Goal: Transaction & Acquisition: Purchase product/service

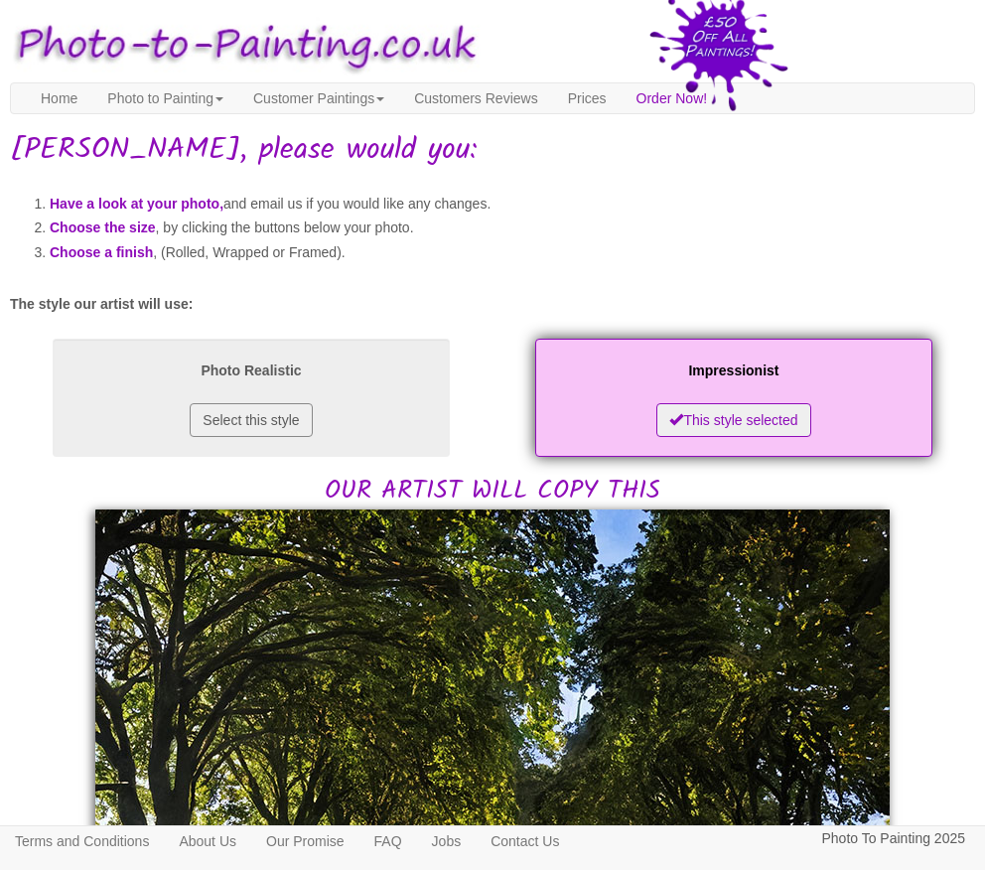
scroll to position [397, 0]
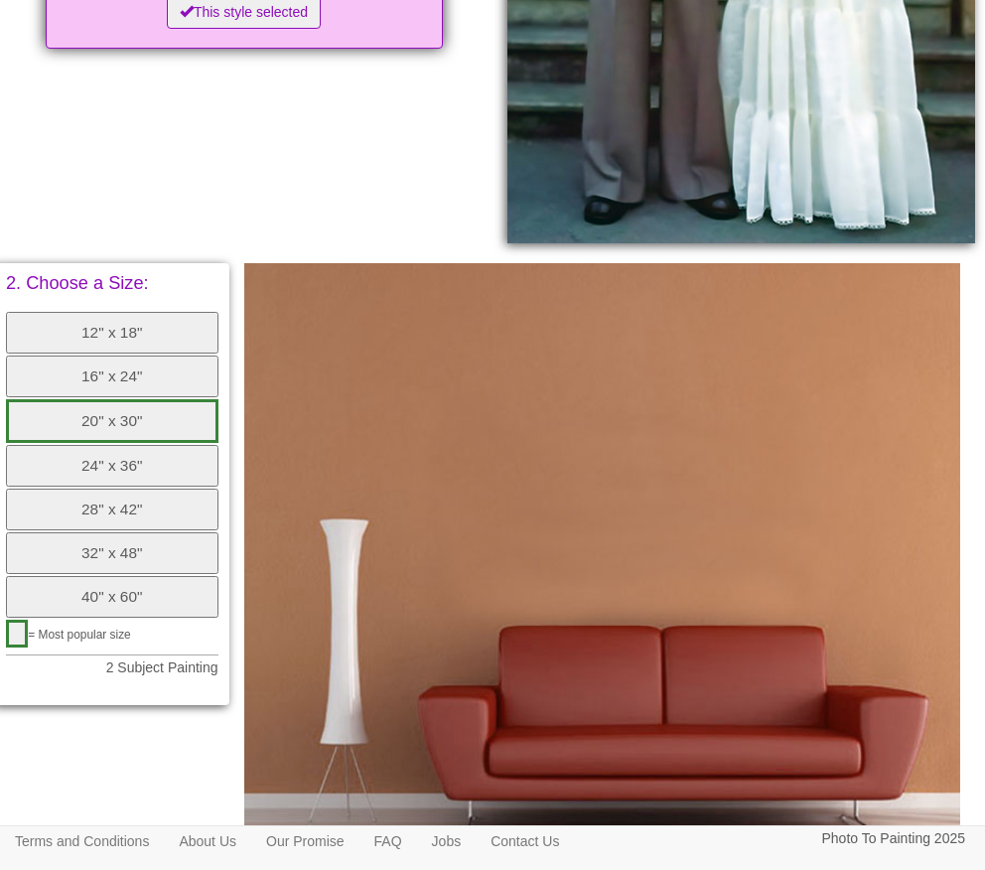
scroll to position [794, 0]
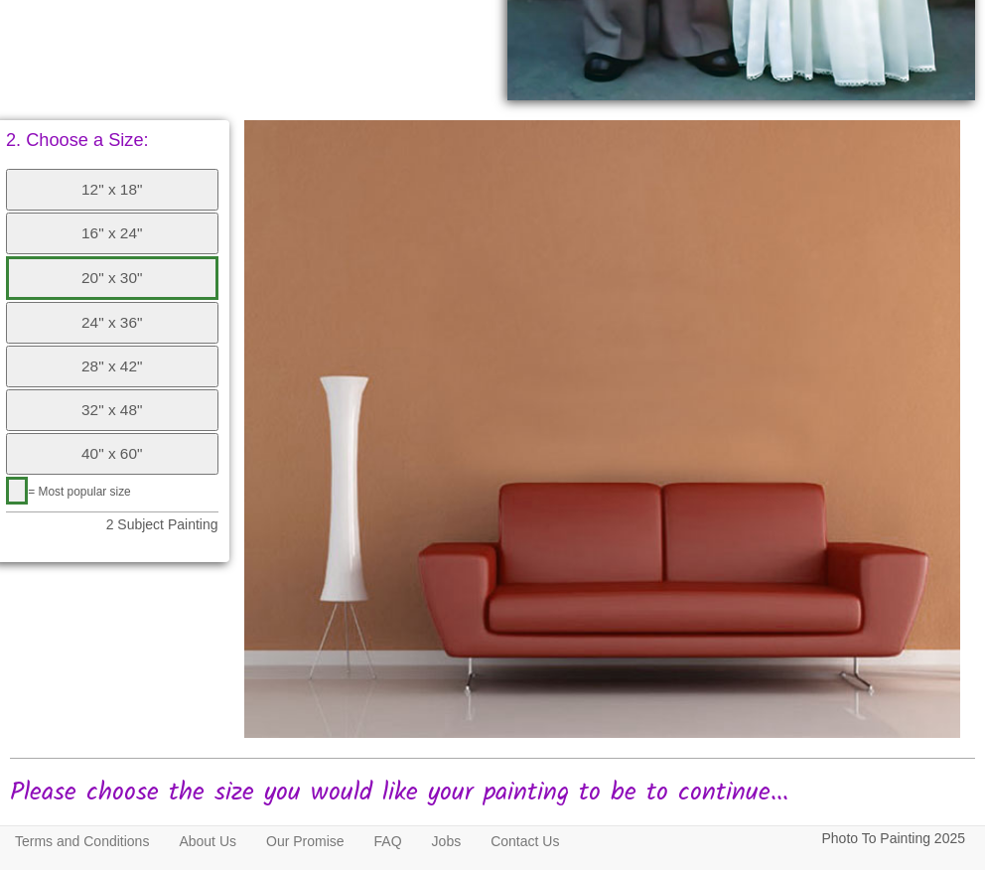
click at [163, 275] on button "20" x 30"" at bounding box center [112, 278] width 212 height 44
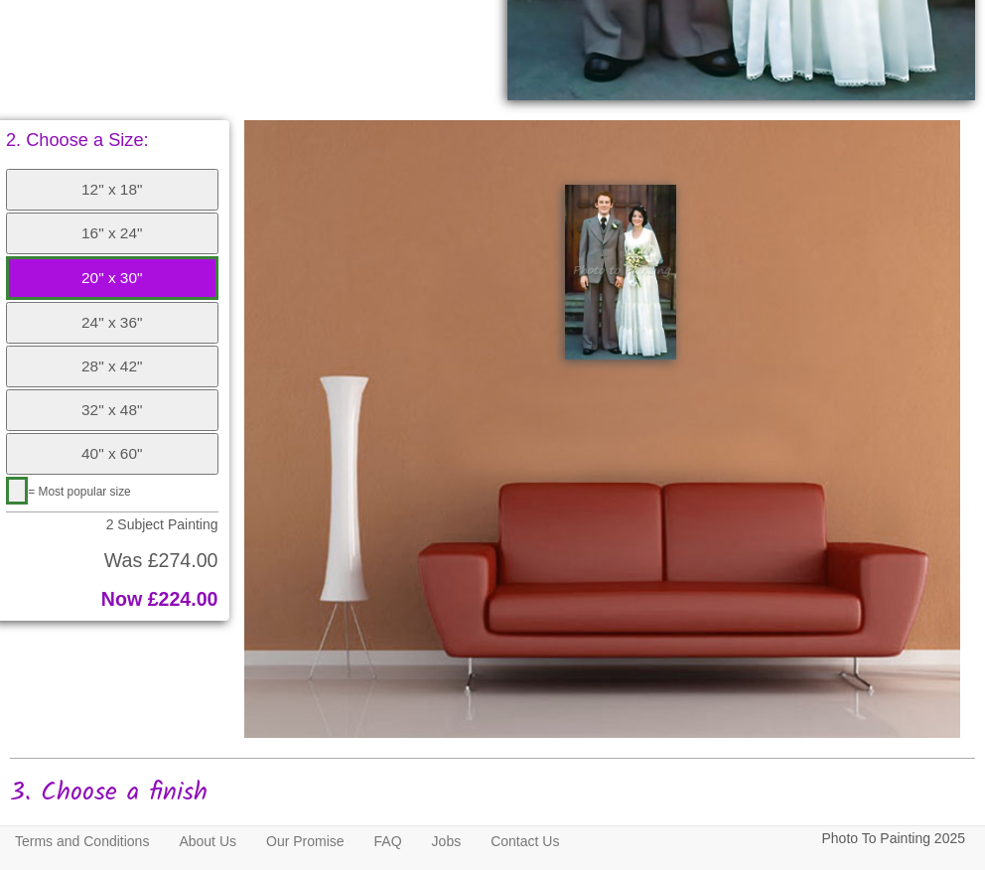
click at [157, 198] on button "12" x 18"" at bounding box center [112, 190] width 212 height 42
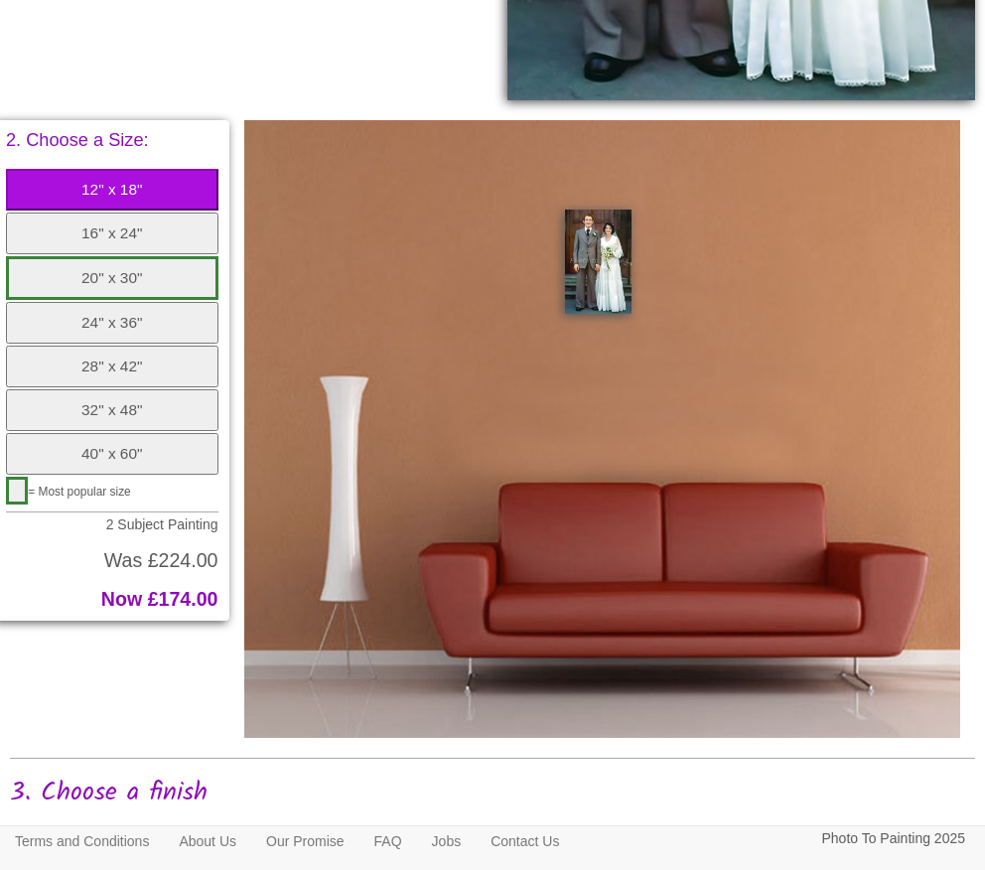
click at [119, 270] on button "20" x 30"" at bounding box center [112, 278] width 212 height 44
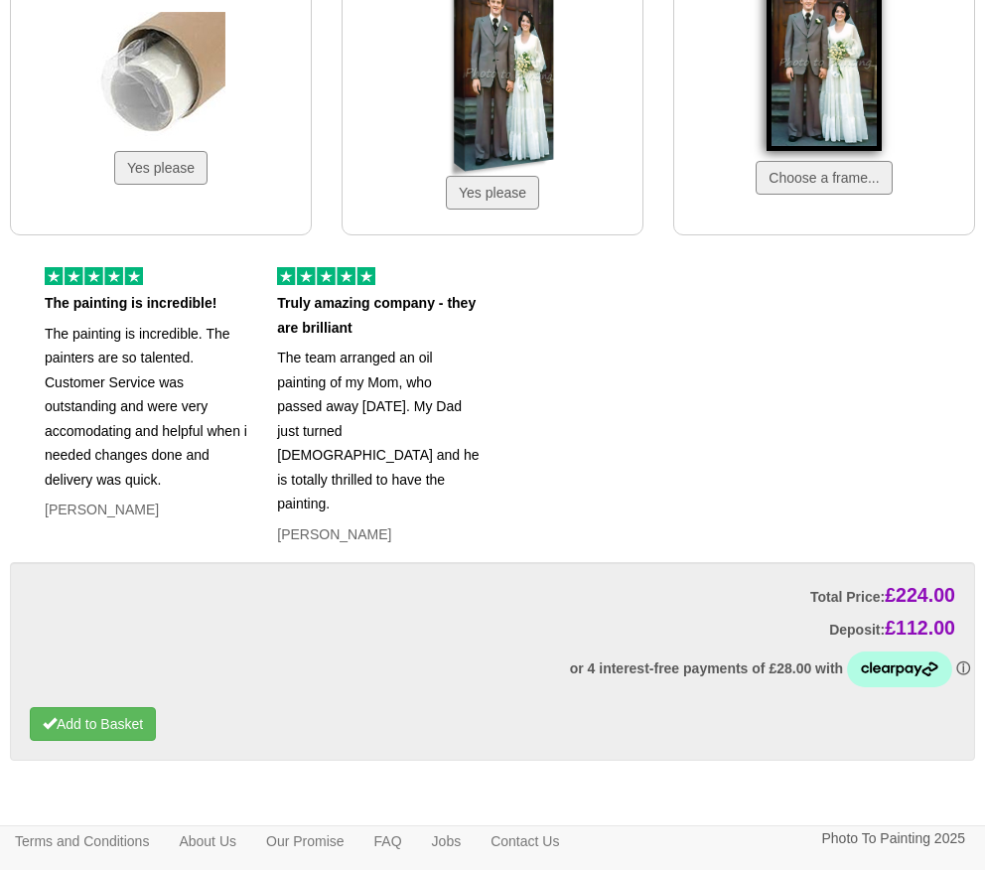
scroll to position [1763, 0]
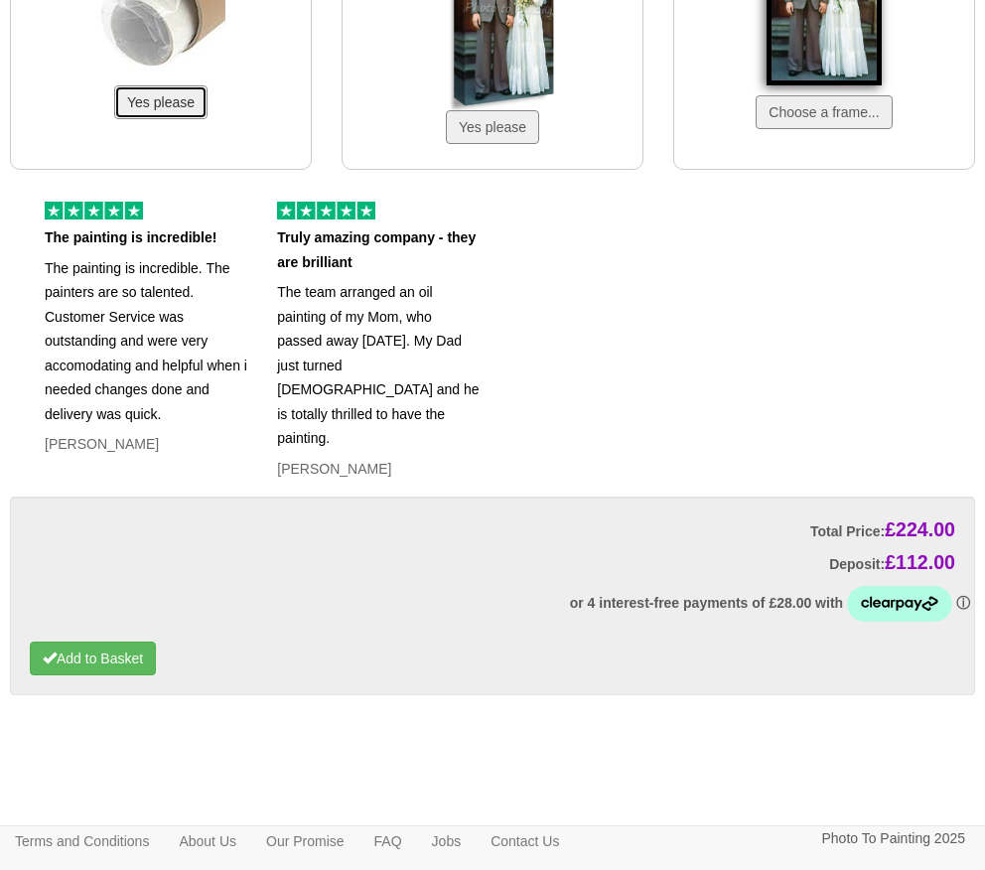
click at [167, 107] on button "Yes please" at bounding box center [160, 102] width 93 height 34
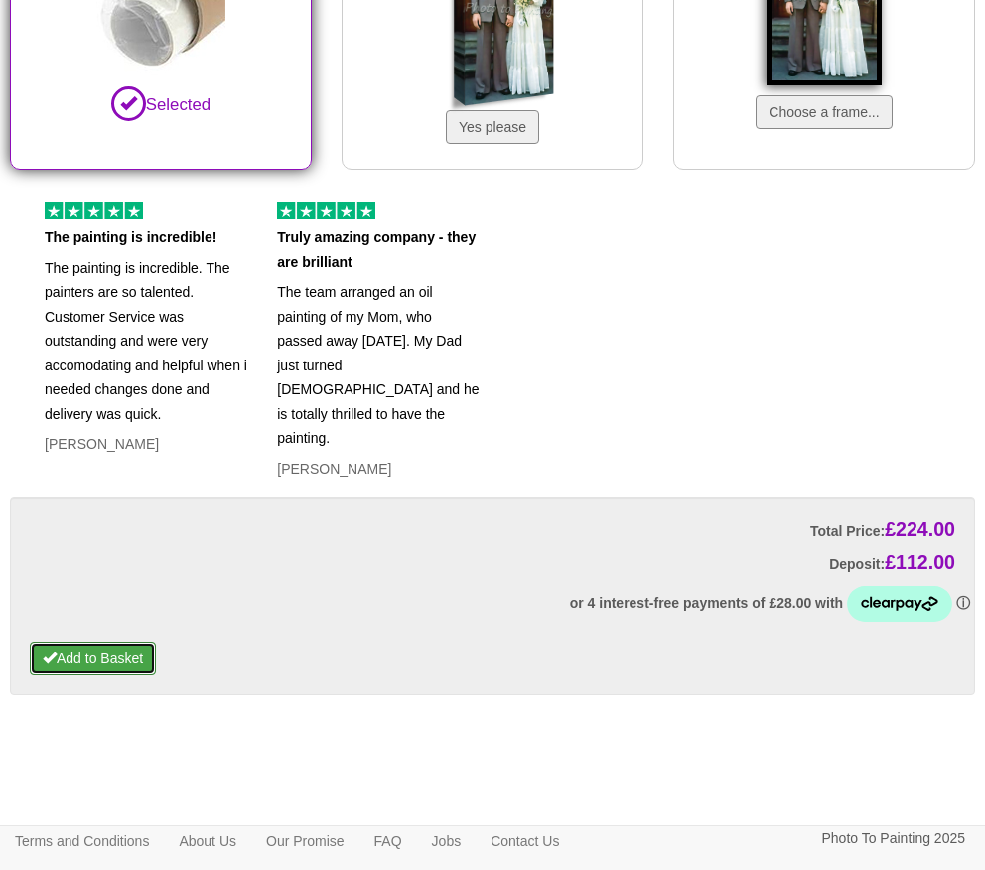
click at [68, 641] on button "Add to Basket" at bounding box center [93, 658] width 126 height 34
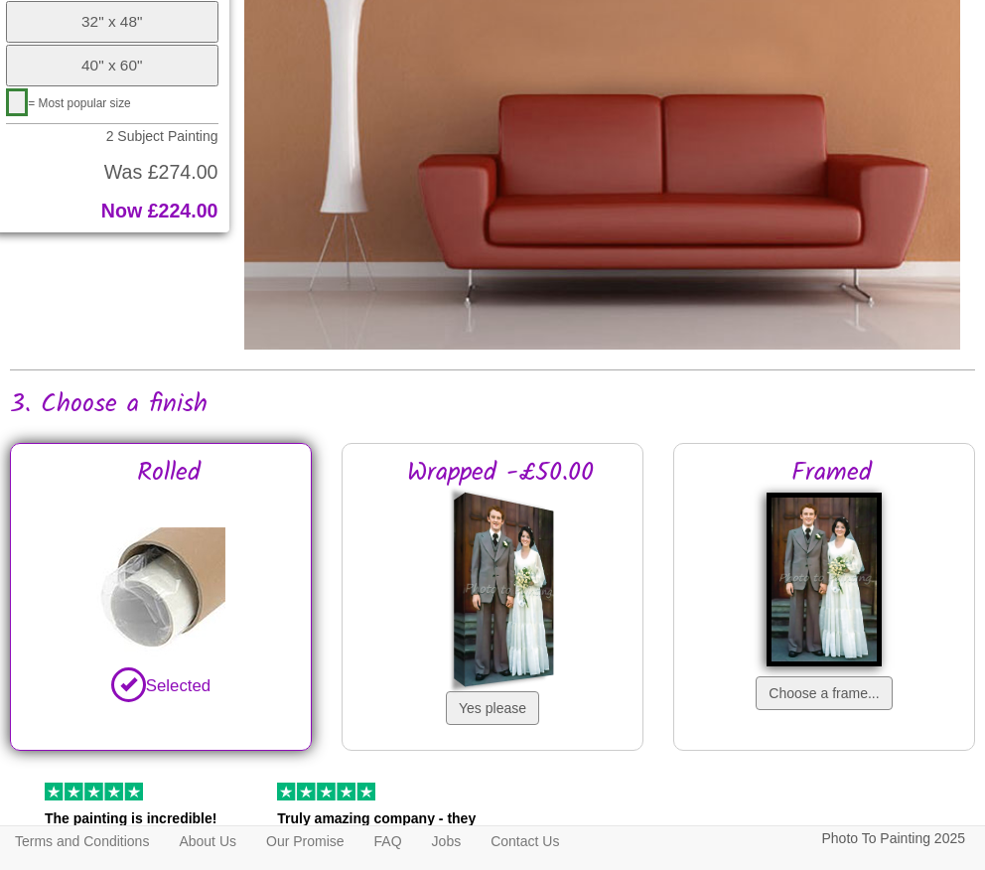
scroll to position [969, 0]
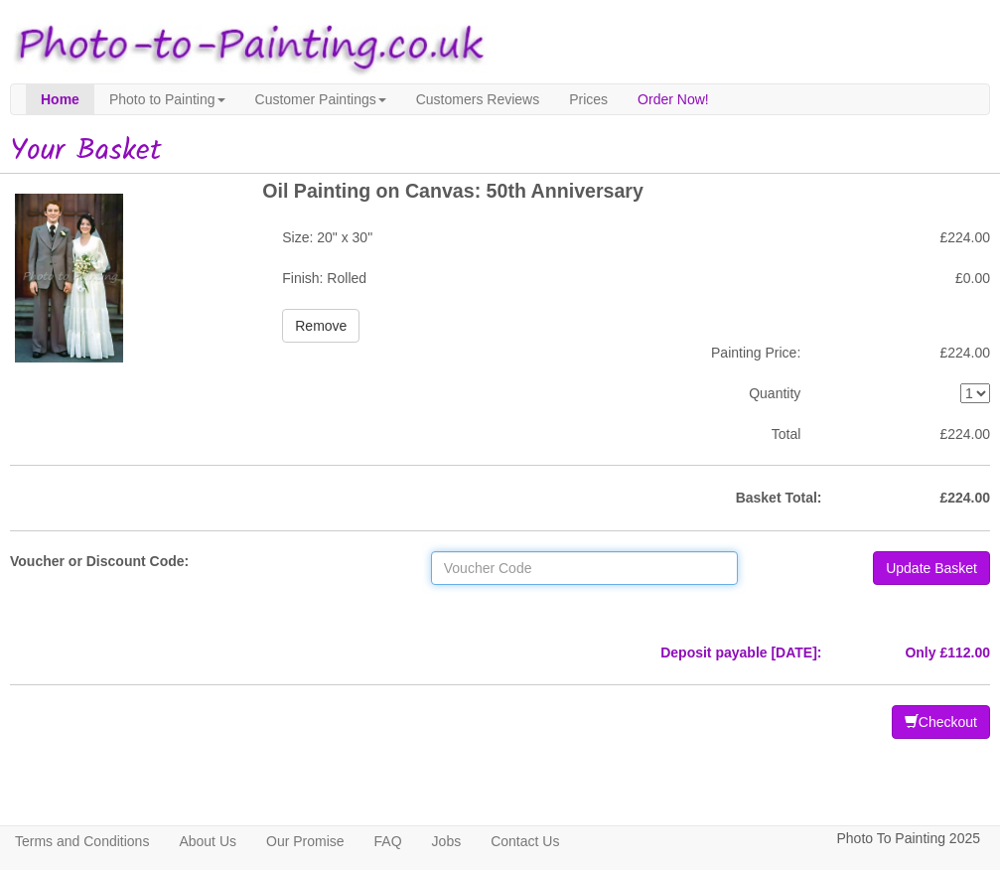
click at [578, 566] on input "text" at bounding box center [584, 568] width 307 height 34
paste input "[PERSON_NAME]-10-OFF"
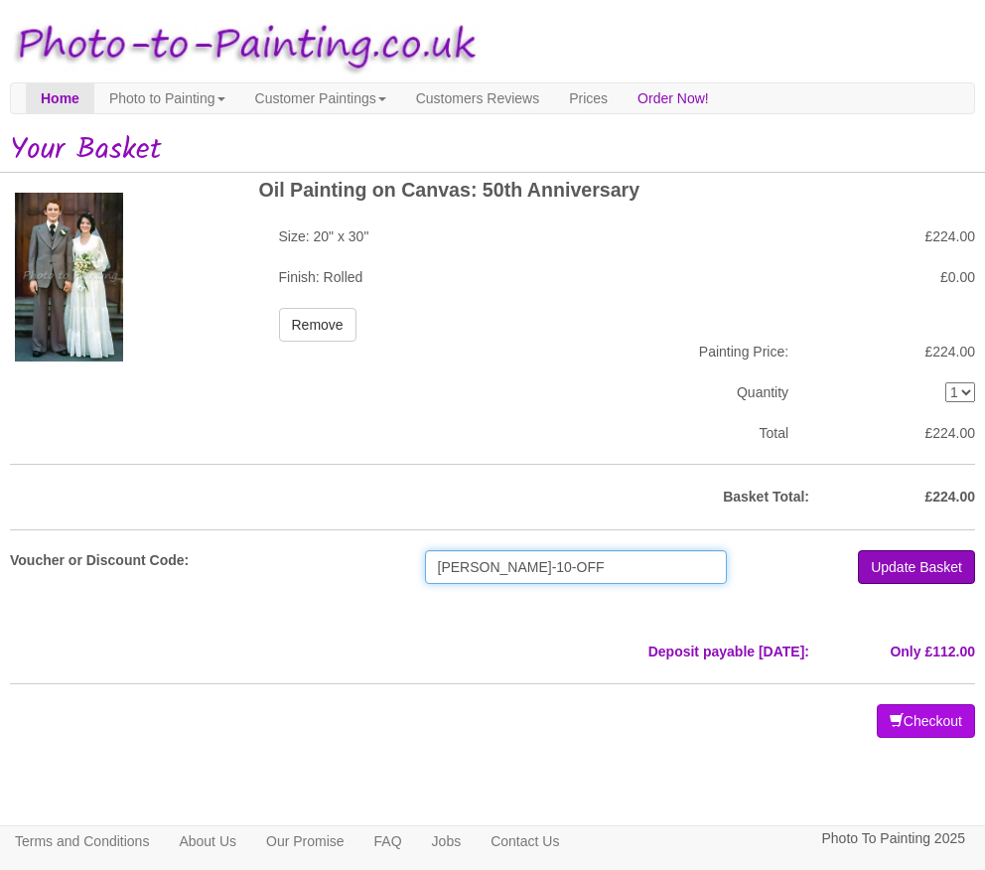
type input "[PERSON_NAME]-10-OFF"
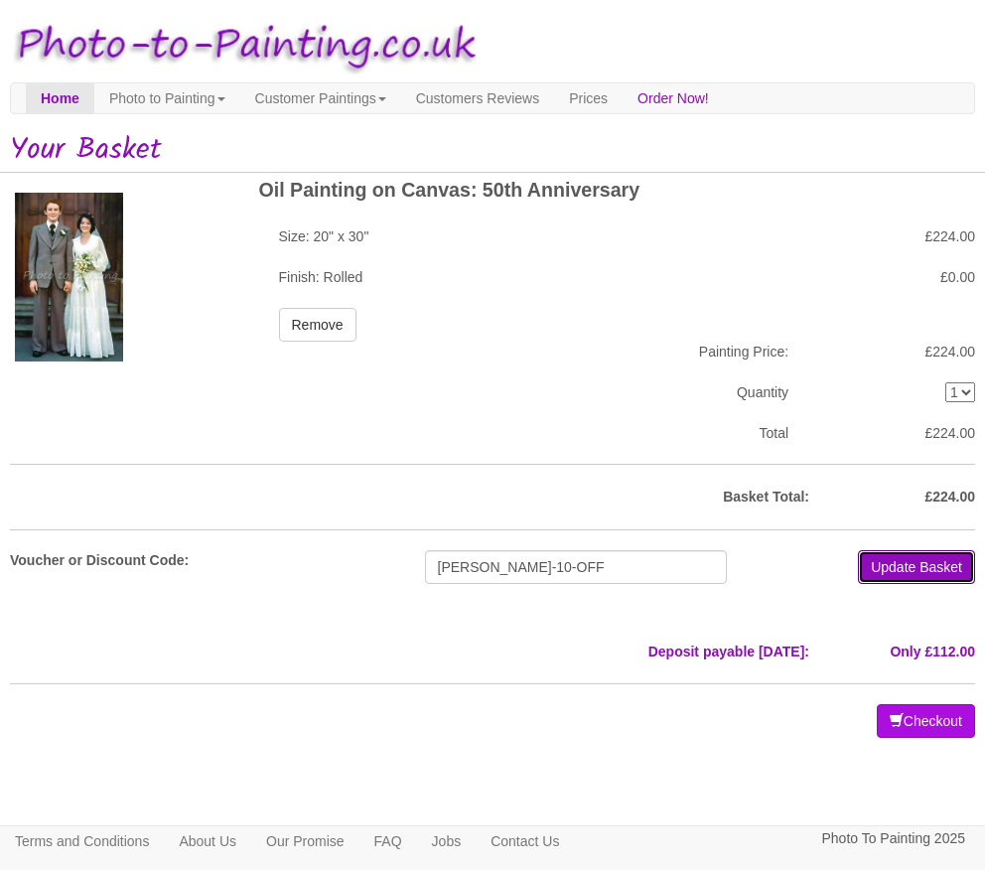
click at [925, 566] on button "Update Basket" at bounding box center [916, 567] width 117 height 34
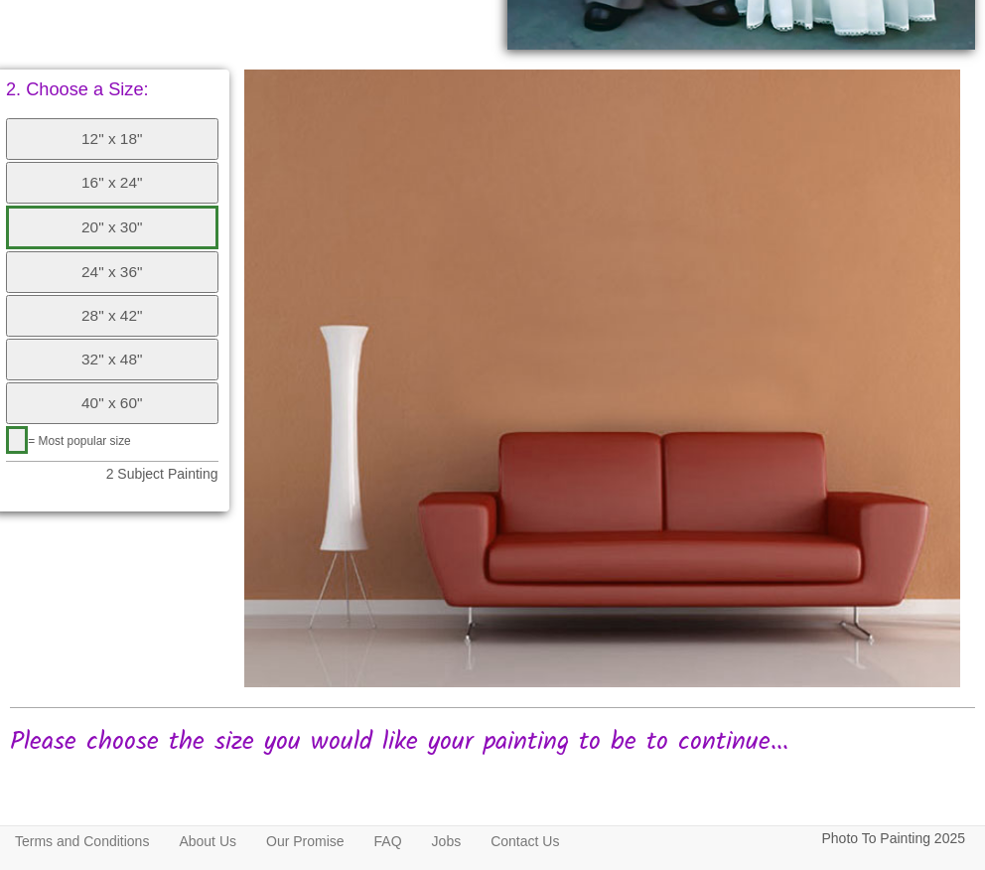
scroll to position [850, 0]
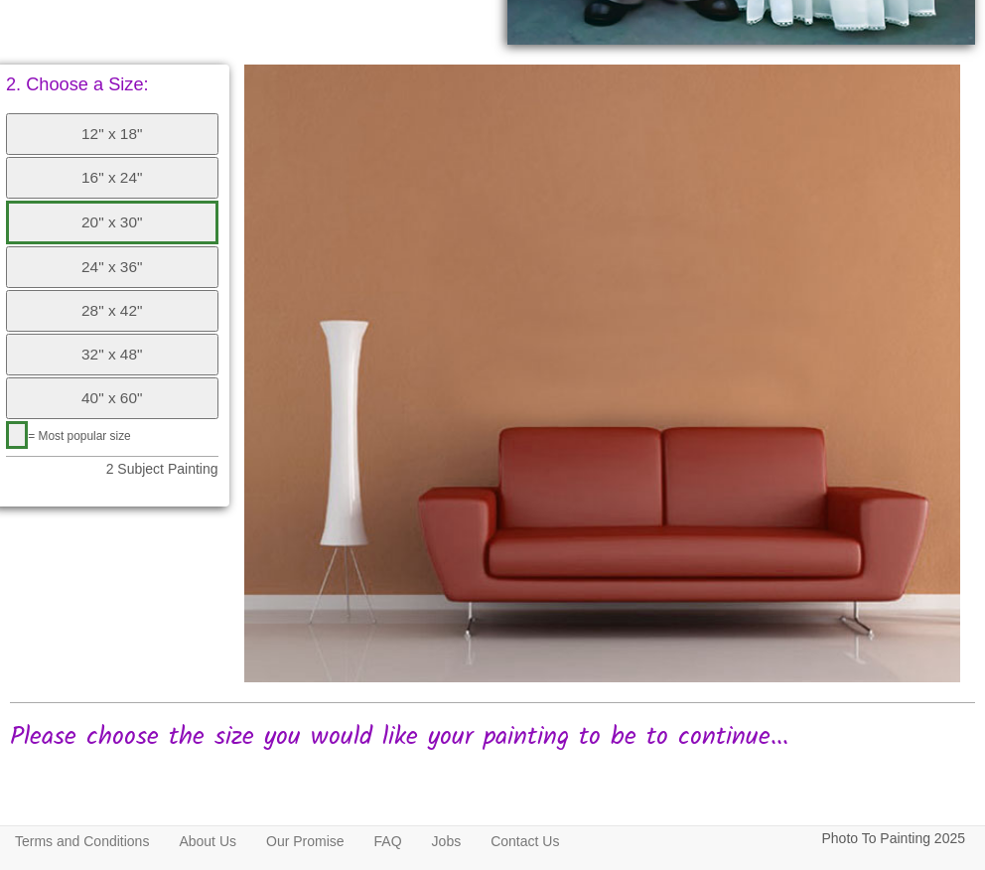
click at [155, 224] on button "20" x 30"" at bounding box center [112, 223] width 212 height 44
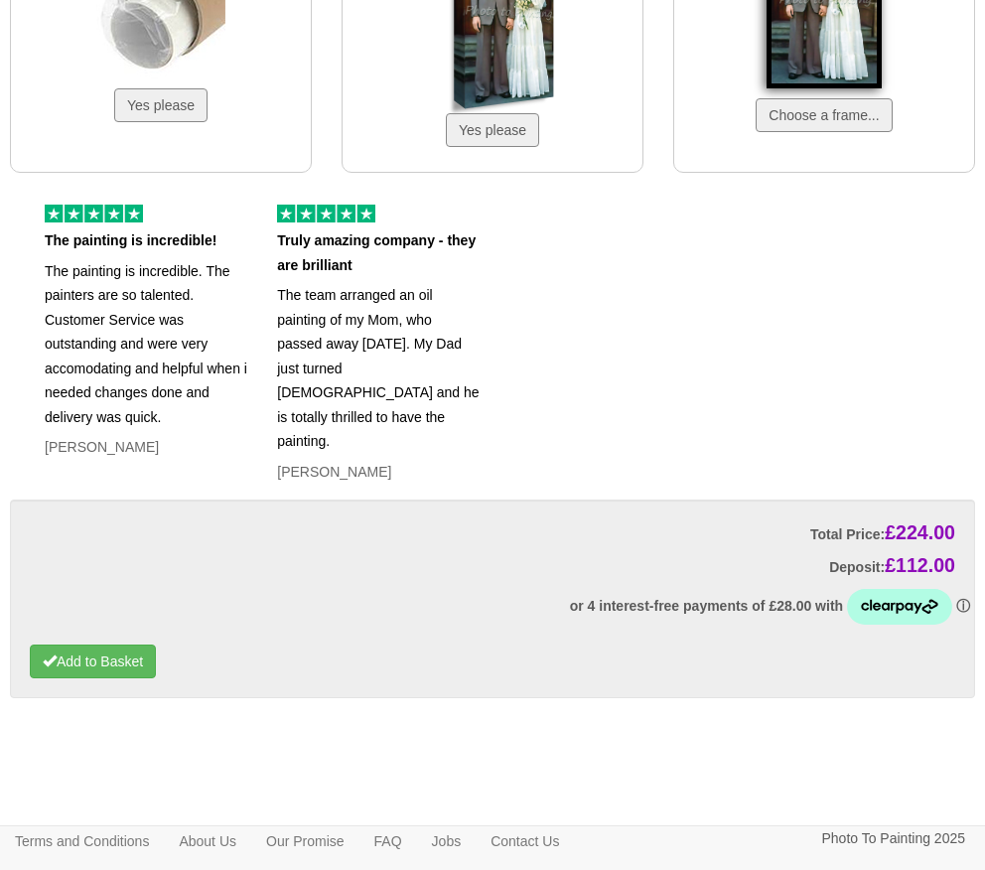
scroll to position [1763, 0]
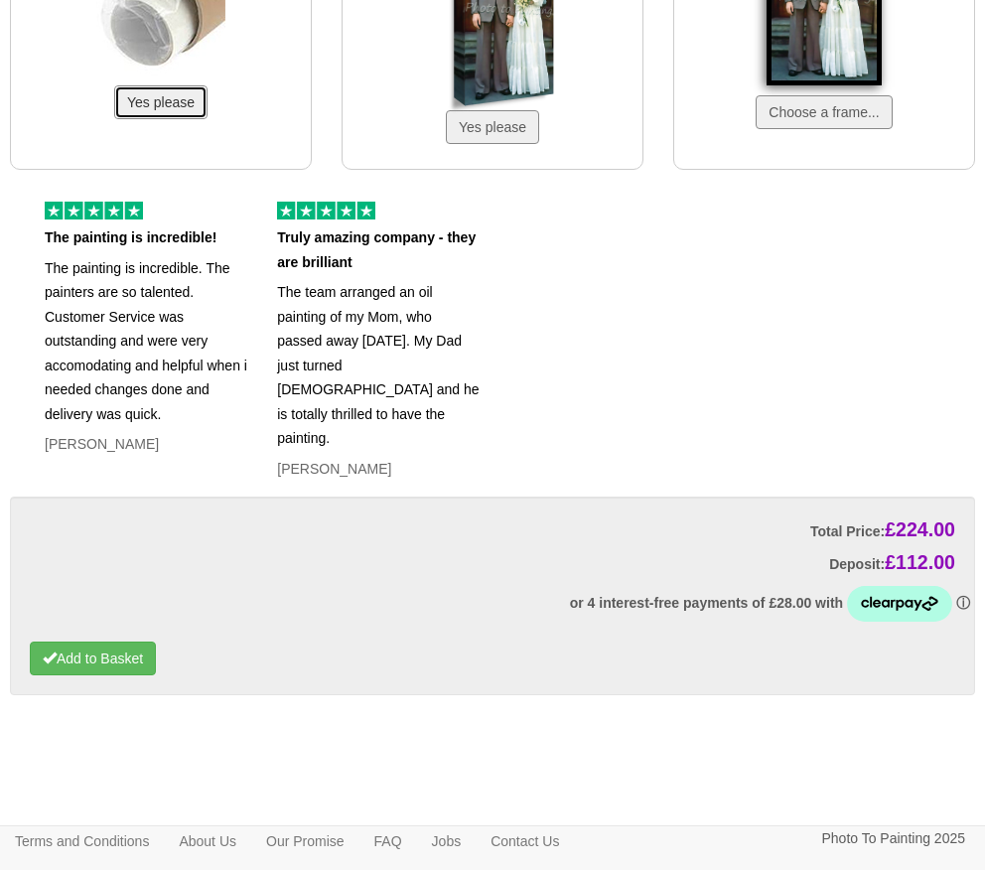
click at [185, 103] on button "Yes please" at bounding box center [160, 102] width 93 height 34
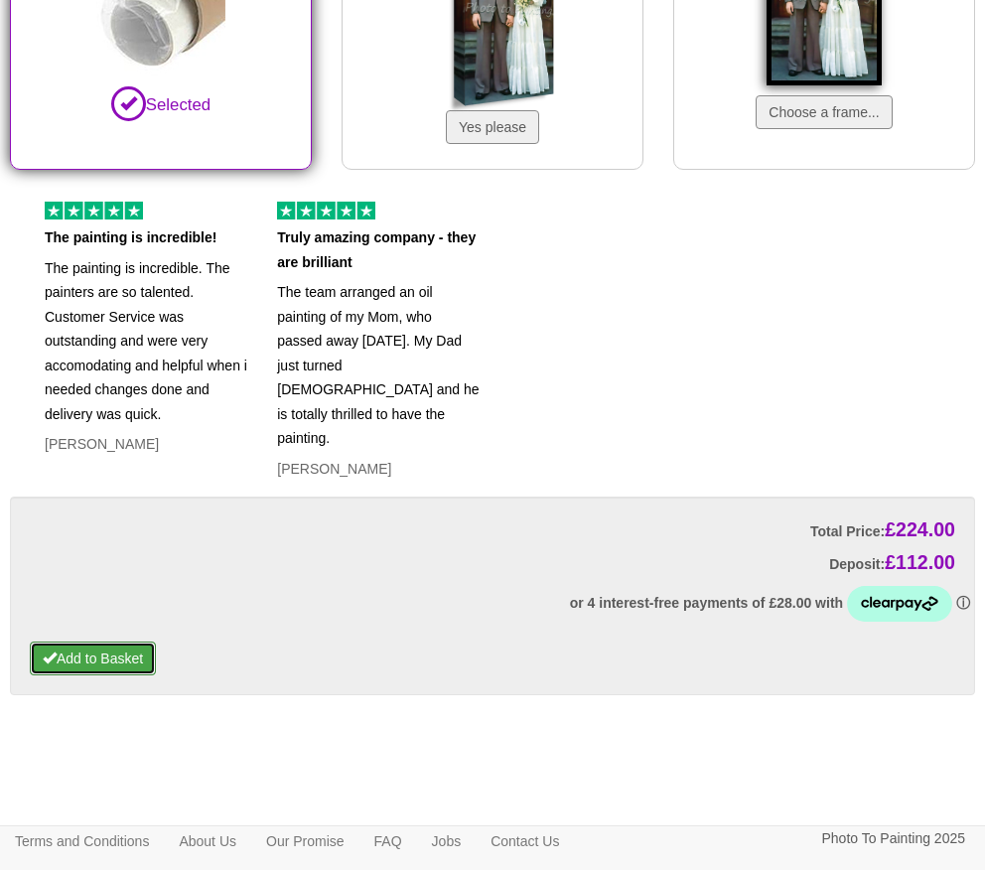
click at [117, 641] on button "Add to Basket" at bounding box center [93, 658] width 126 height 34
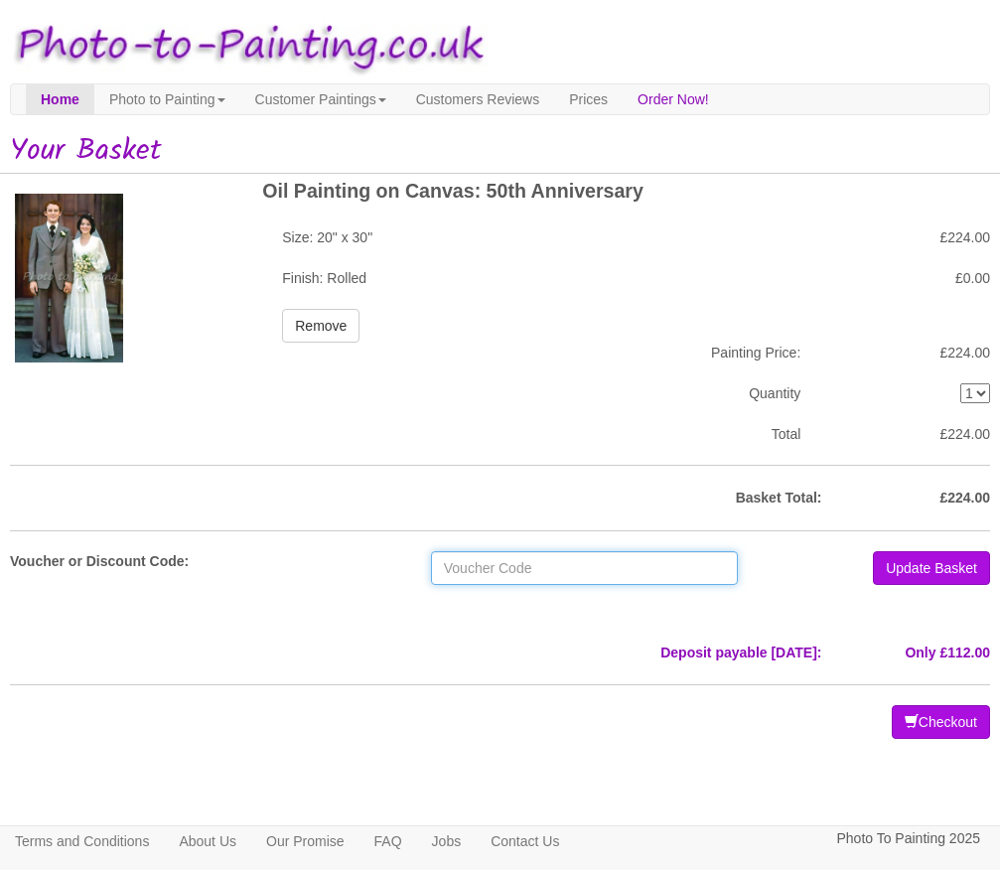
click at [524, 574] on input "text" at bounding box center [584, 568] width 307 height 34
paste input "ASHCROFT-10-OFF"
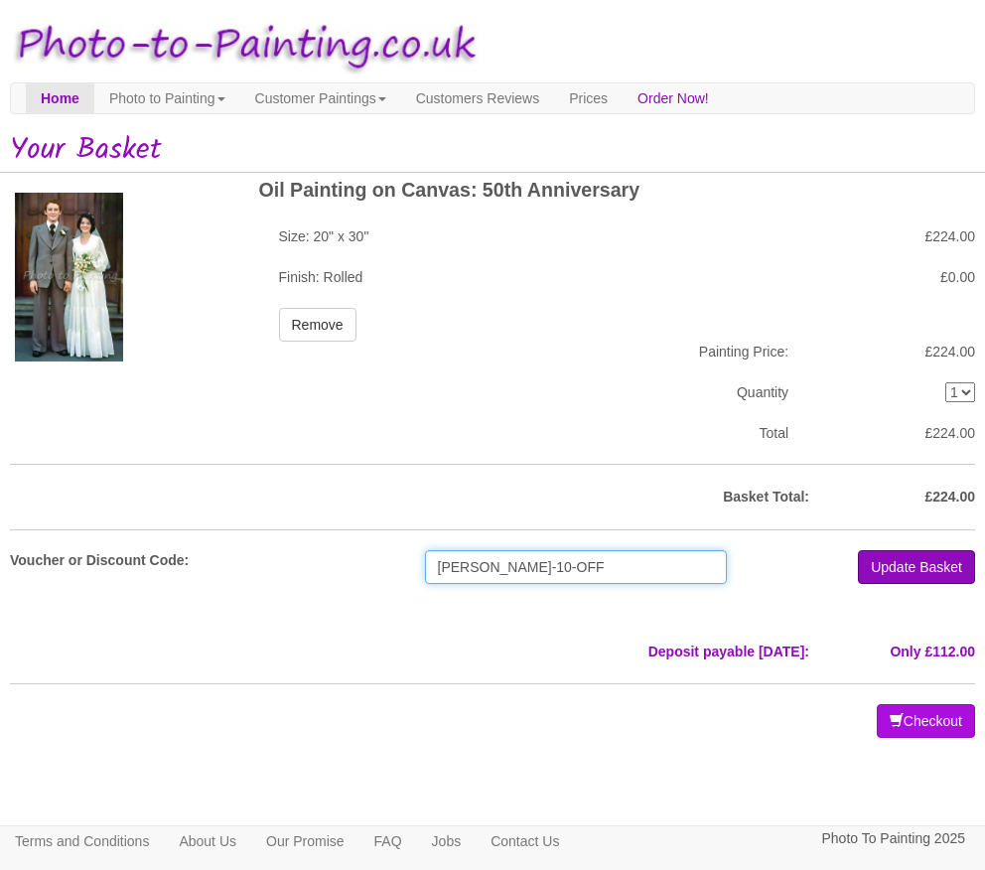
type input "ASHCROFT-10-OFF"
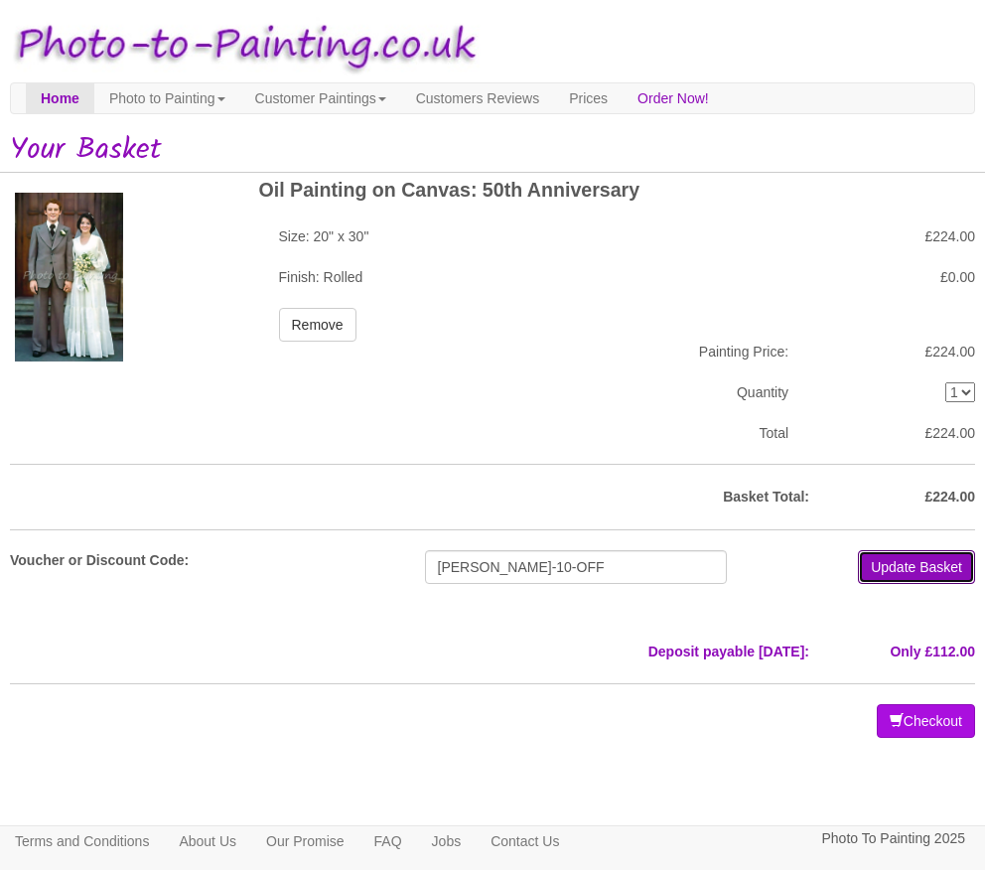
click at [897, 568] on button "Update Basket" at bounding box center [916, 567] width 117 height 34
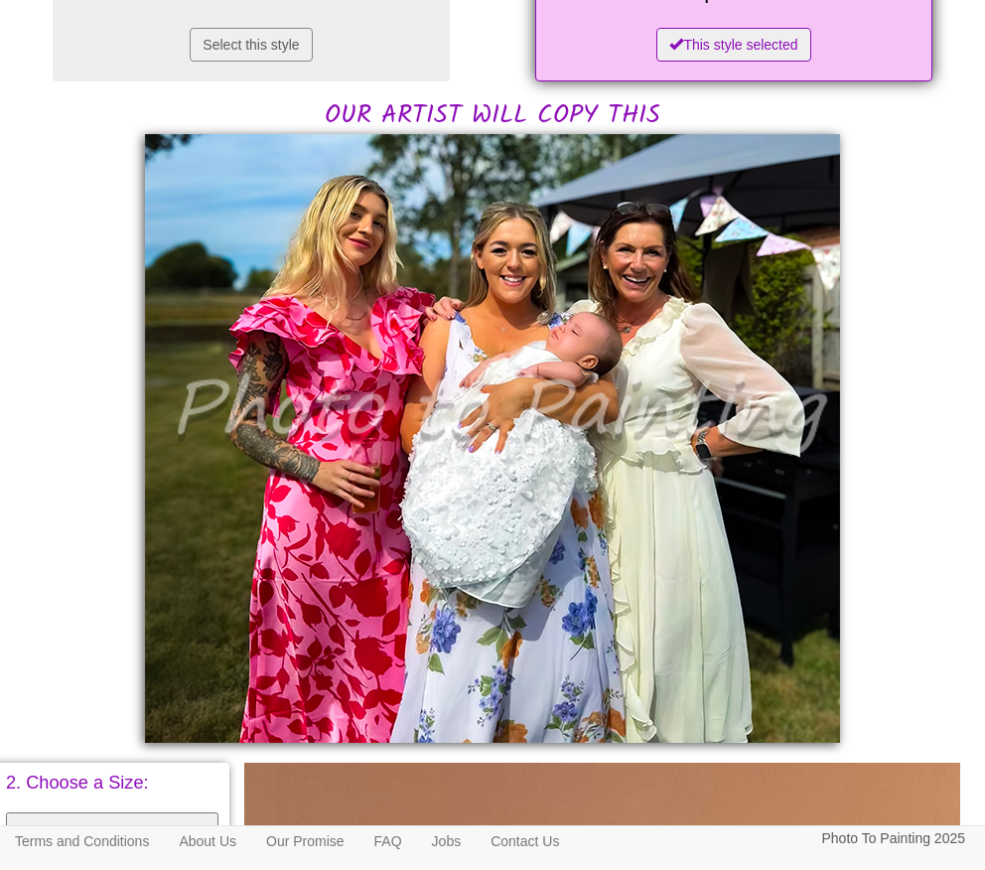
scroll to position [370, 0]
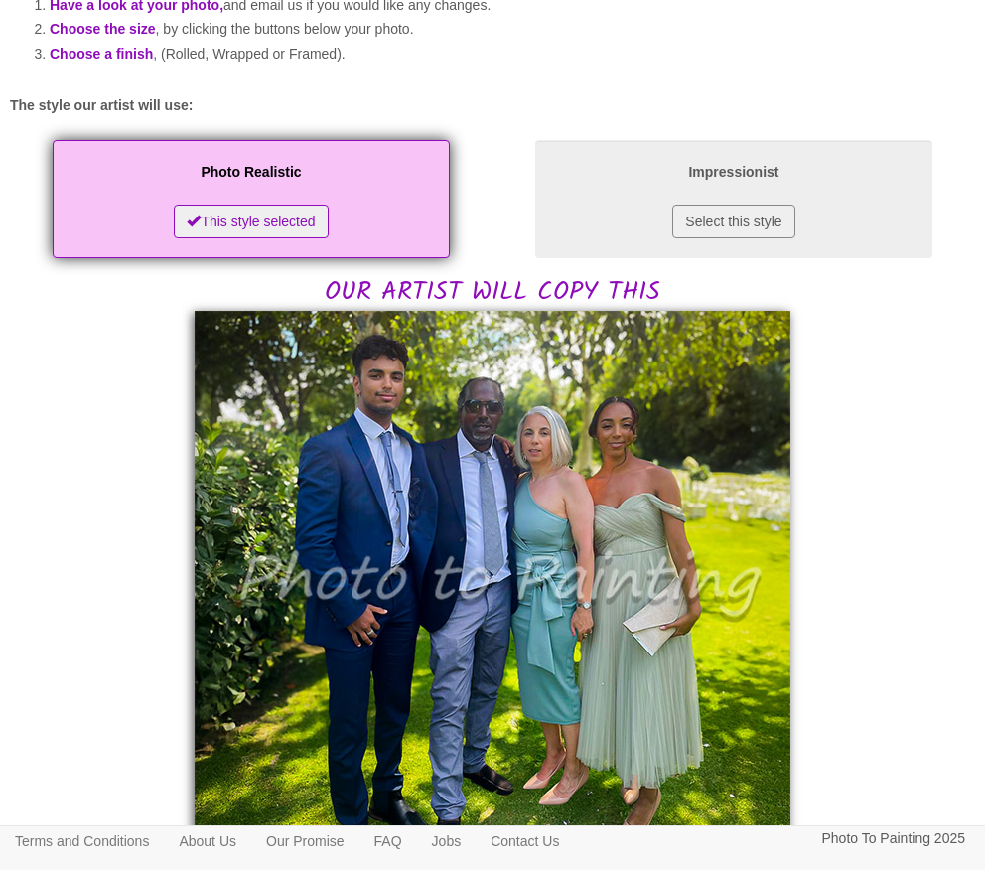
scroll to position [397, 0]
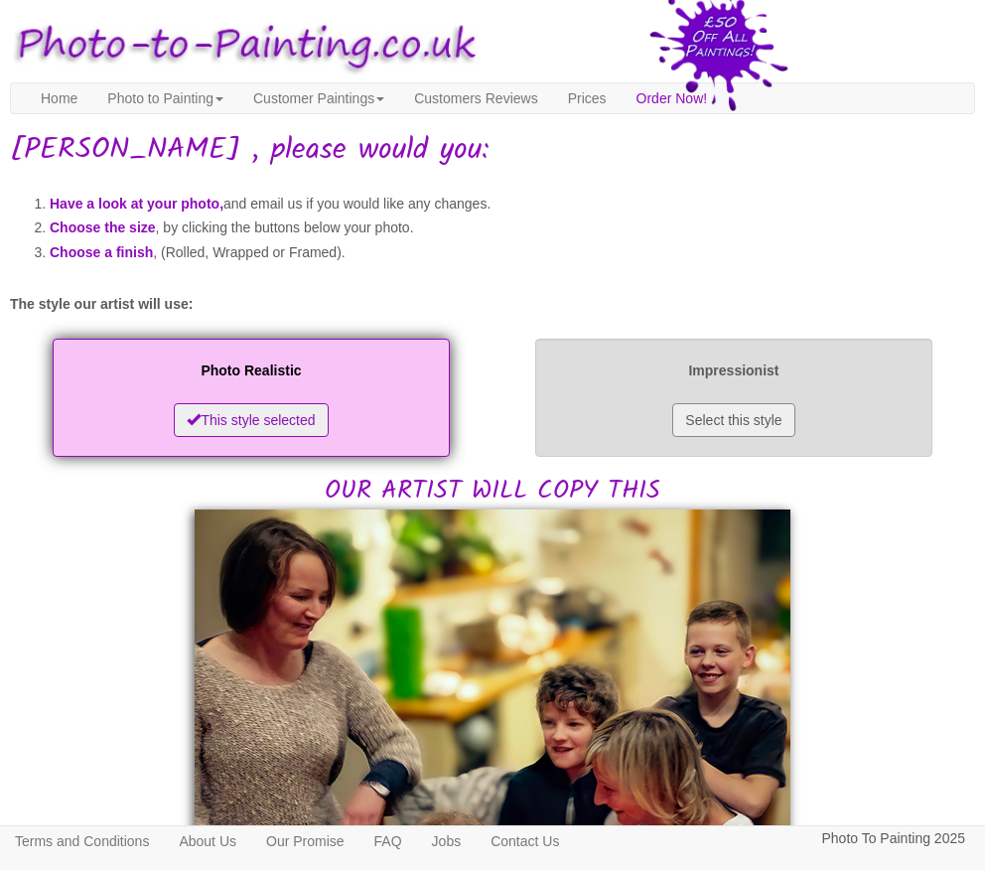
scroll to position [199, 0]
